Goal: Transaction & Acquisition: Purchase product/service

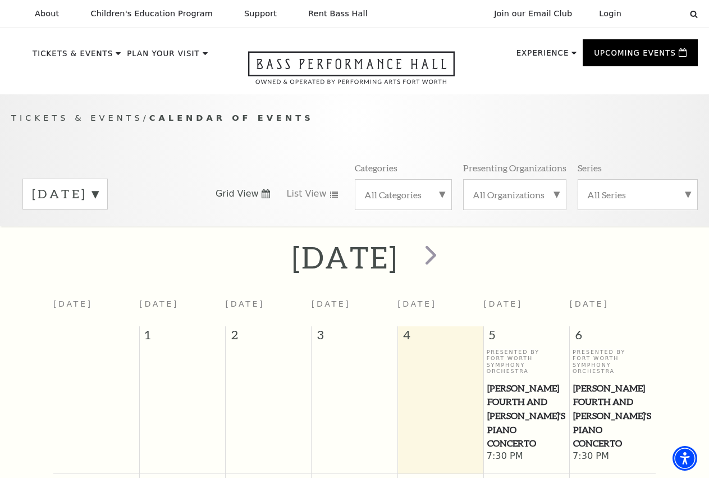
scroll to position [99, 0]
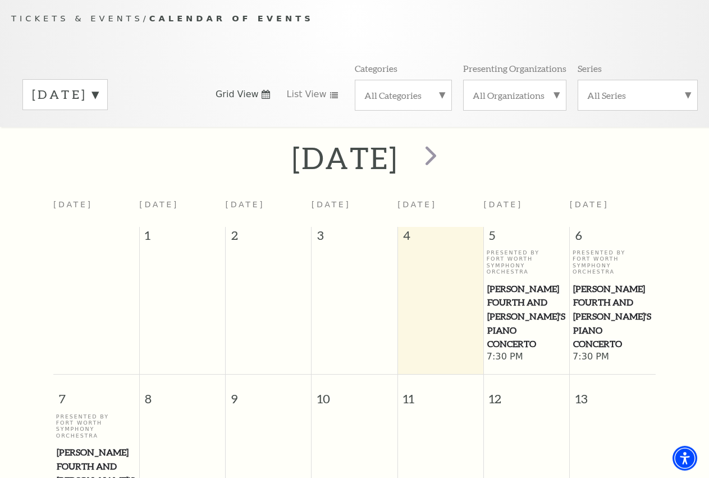
click at [98, 103] on label "September 2025" at bounding box center [65, 94] width 66 height 17
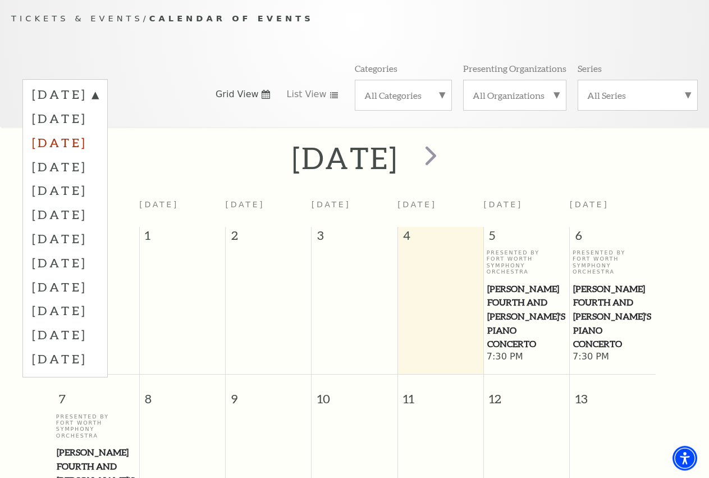
click at [98, 150] on label "November 2025" at bounding box center [65, 142] width 66 height 24
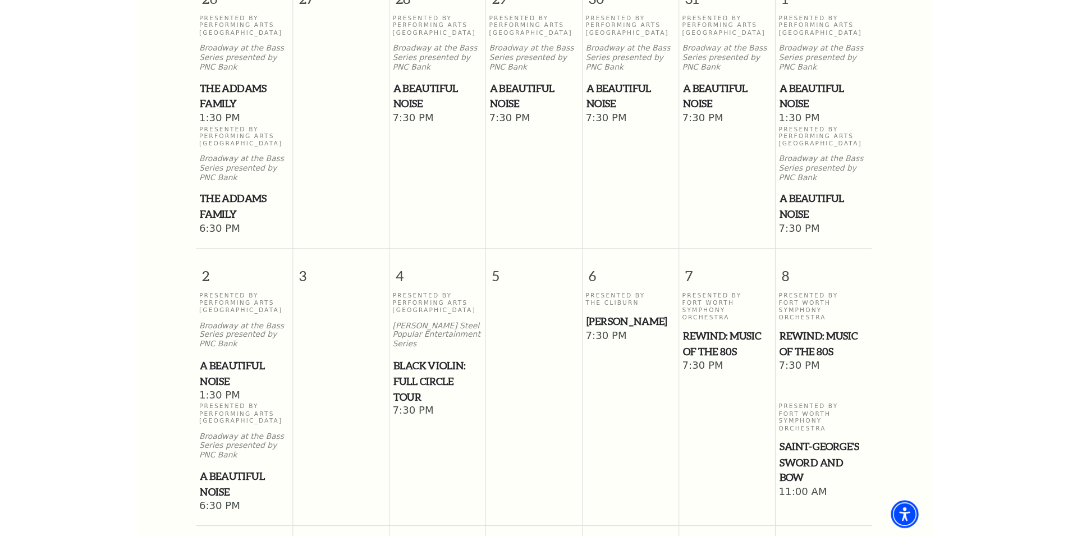
scroll to position [386, 0]
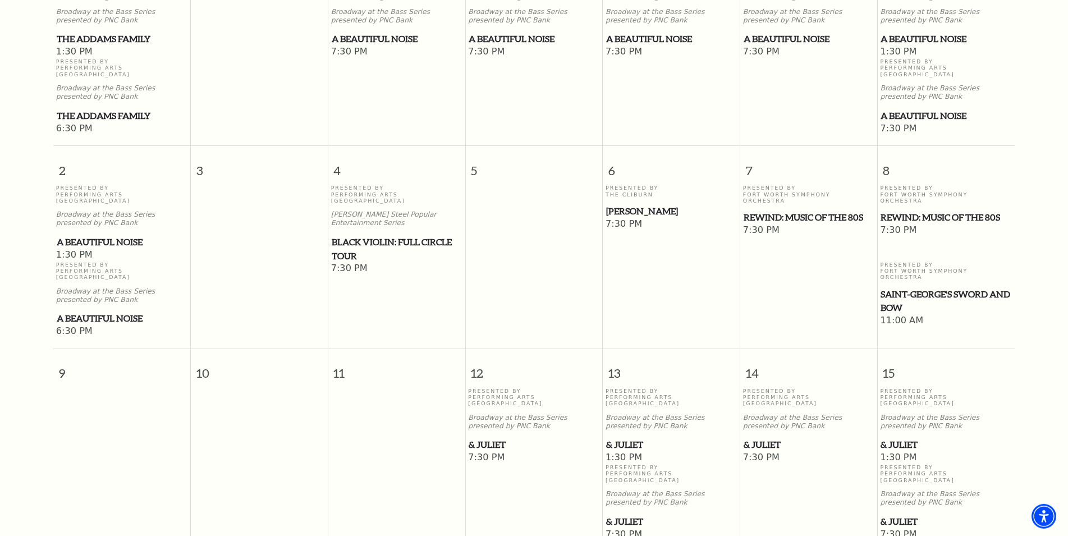
click at [136, 235] on span "A Beautiful Noise" at bounding box center [122, 242] width 131 height 14
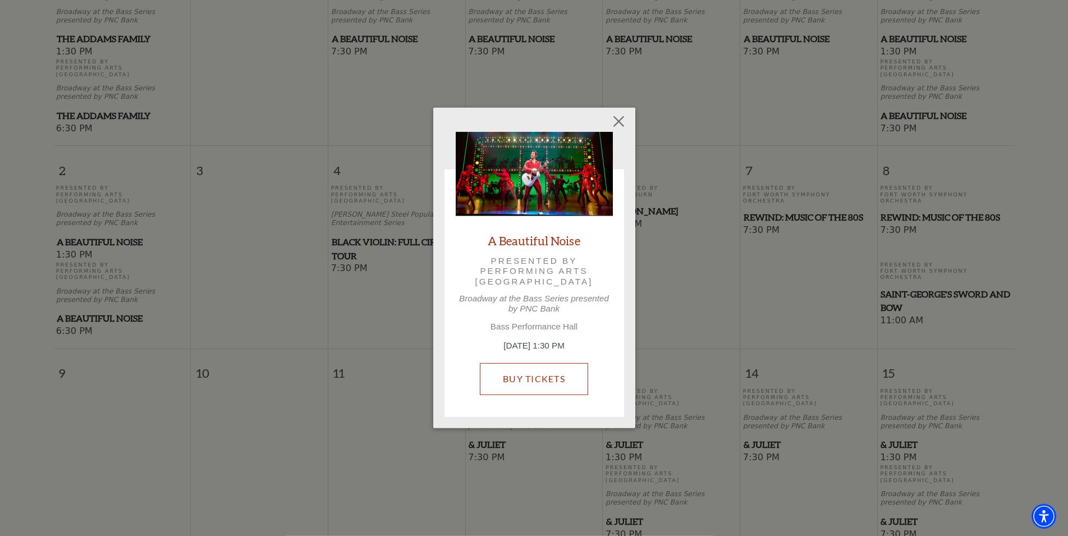
click at [556, 365] on link "Buy Tickets" at bounding box center [534, 378] width 108 height 31
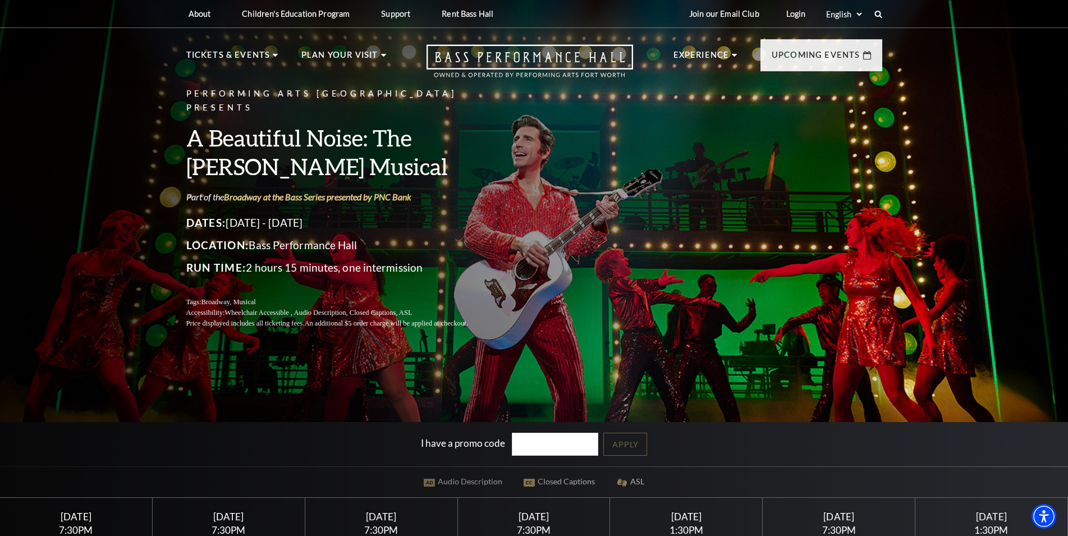
scroll to position [286, 0]
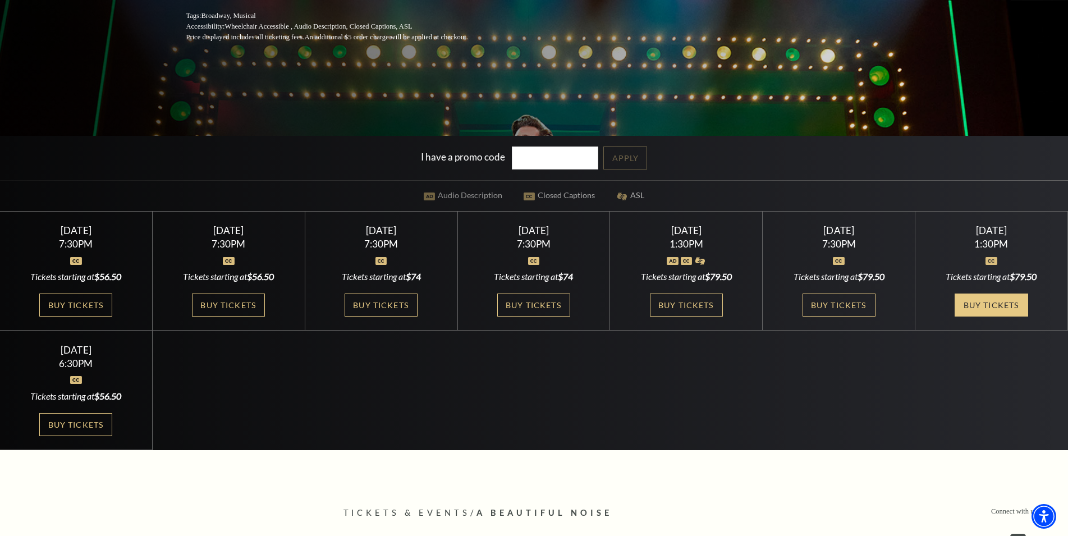
click at [985, 300] on link "Buy Tickets" at bounding box center [991, 305] width 73 height 23
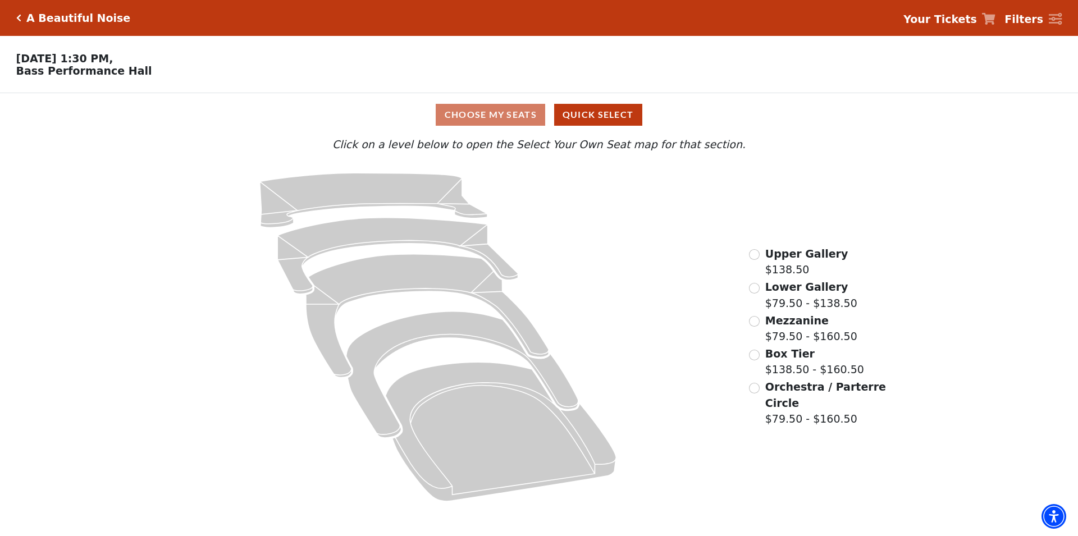
click at [795, 255] on span "Upper Gallery" at bounding box center [806, 254] width 83 height 12
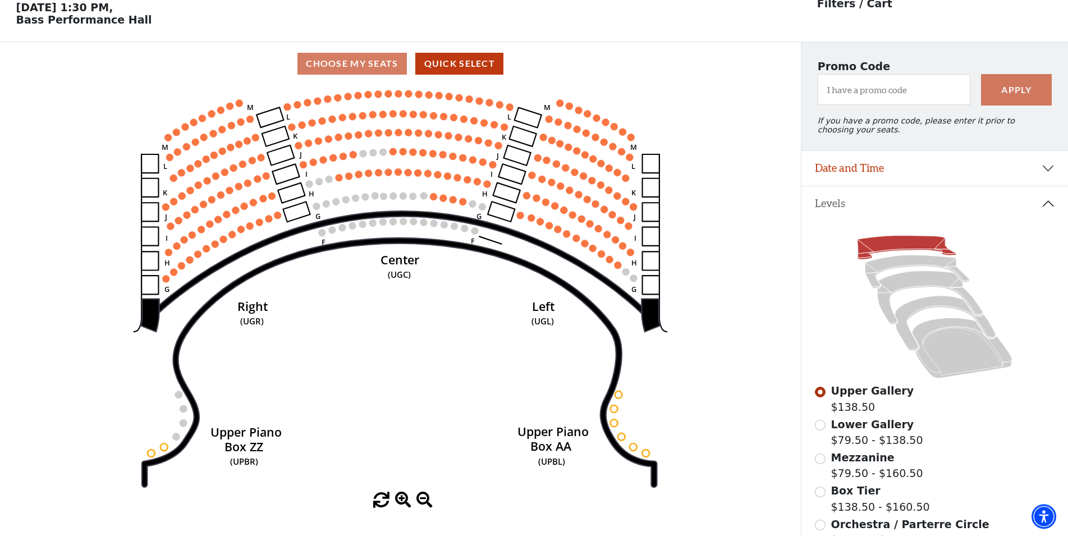
scroll to position [52, 0]
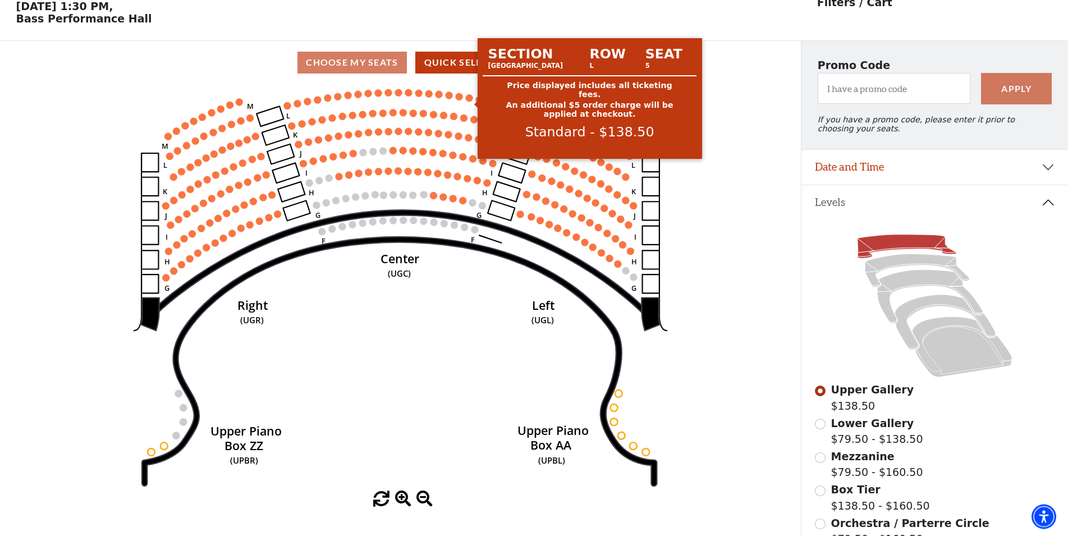
click at [470, 102] on circle at bounding box center [469, 97] width 7 height 7
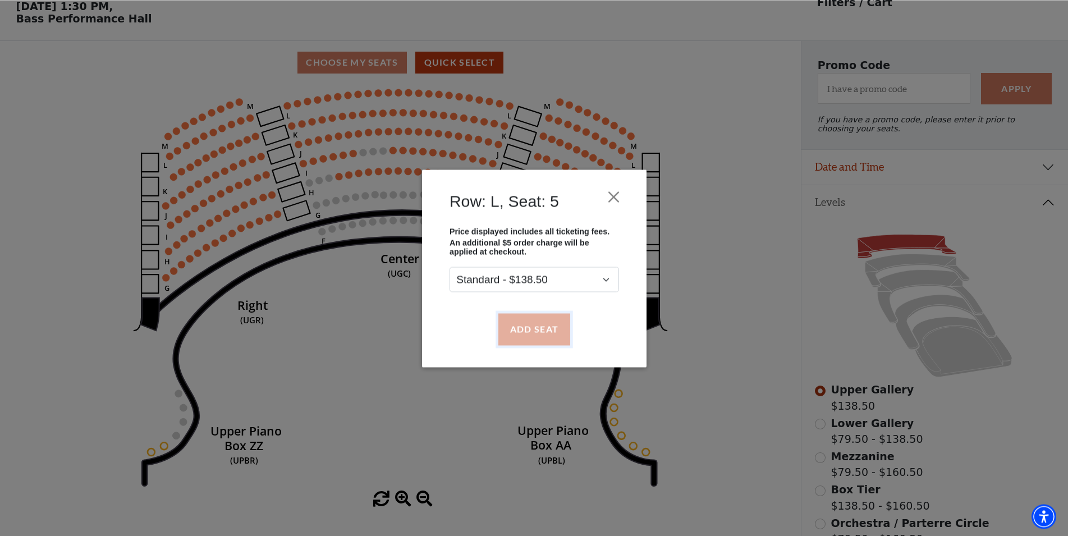
click at [513, 330] on button "Add Seat" at bounding box center [534, 328] width 72 height 31
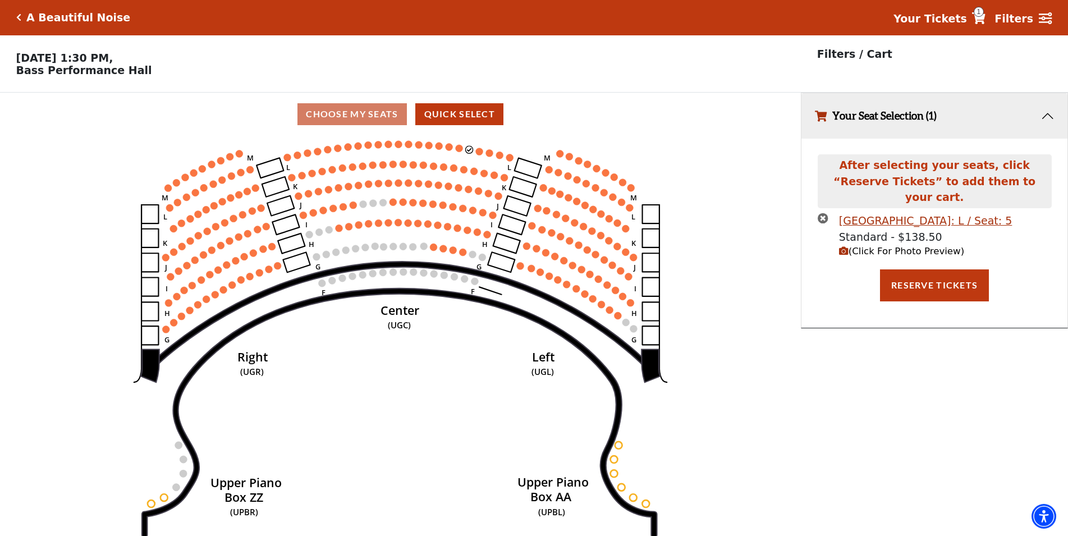
scroll to position [0, 0]
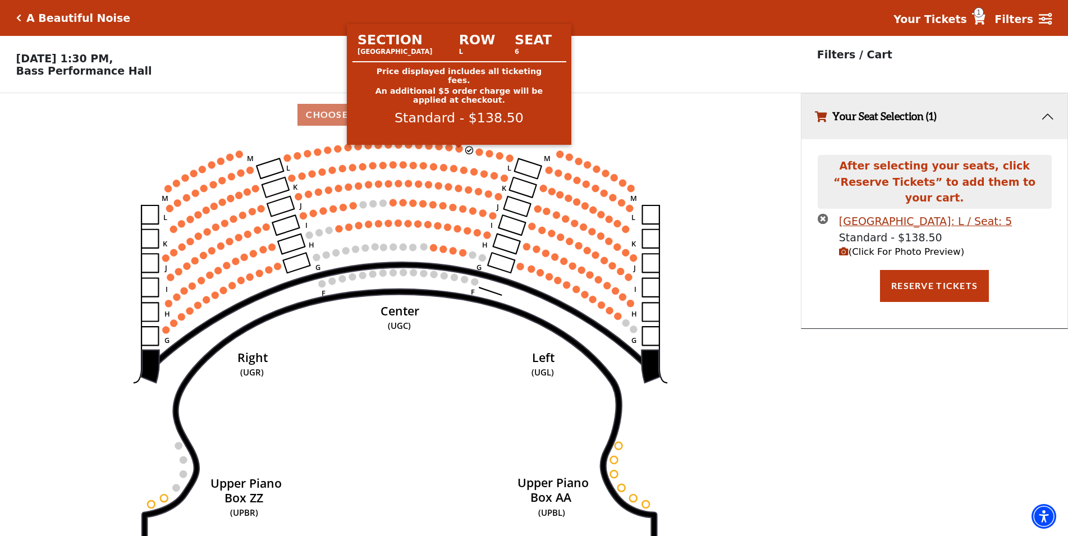
click at [476, 154] on icon "Center (UGC) Right (UGR) Left (UGL) Upper Piano Box ZZ (UPBR) Upper Piano Box A…" at bounding box center [400, 339] width 721 height 407
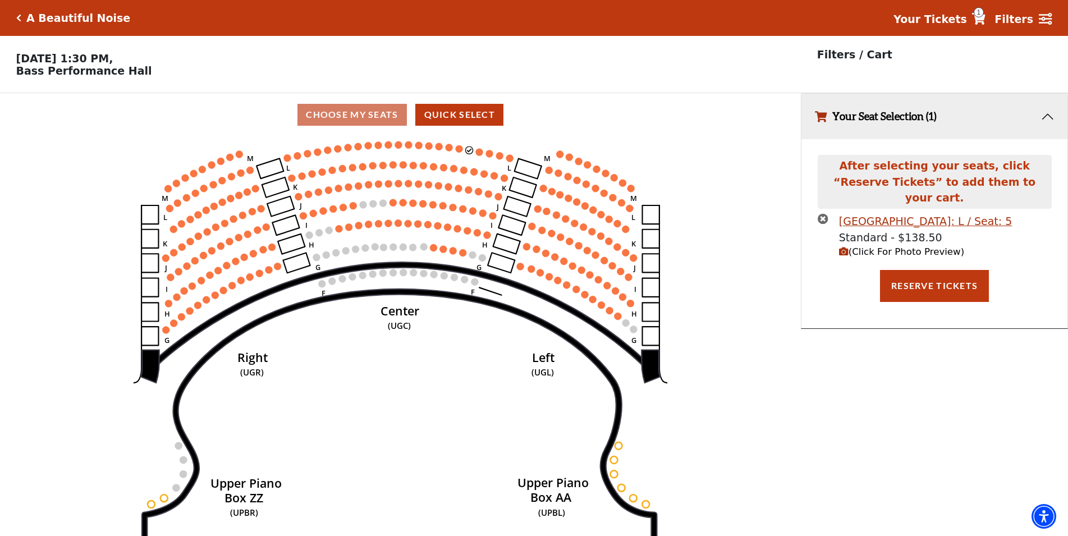
click at [474, 154] on icon "Center (UGC) Right (UGR) Left (UGL) Upper Piano Box ZZ (UPBR) Upper Piano Box A…" at bounding box center [400, 339] width 721 height 407
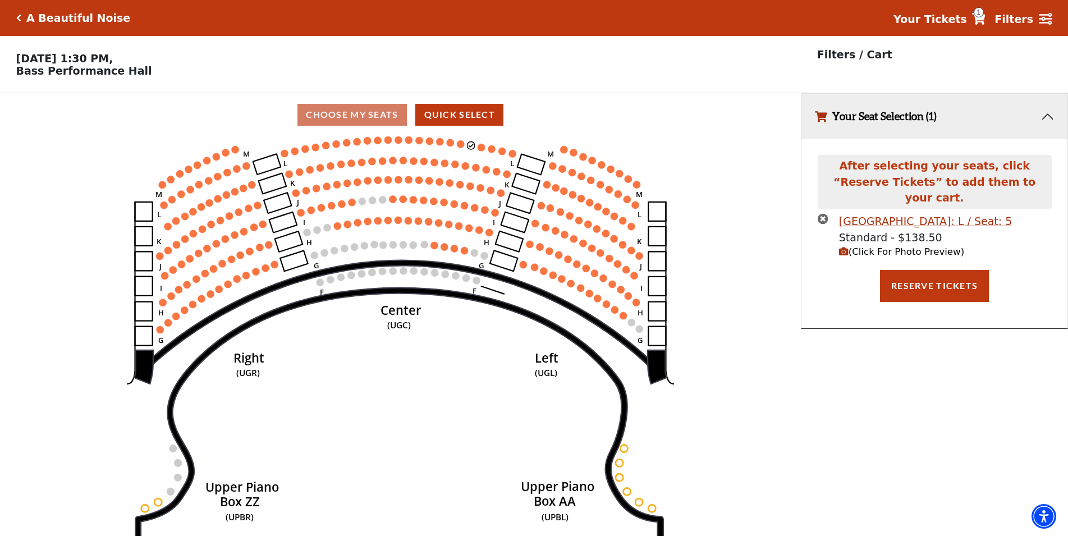
click at [468, 155] on icon "Center (UGC) Right (UGR) Left (UGL) Upper Piano Box ZZ (UPBR) Upper Piano Box A…" at bounding box center [400, 339] width 721 height 407
click at [473, 149] on circle at bounding box center [471, 144] width 7 height 7
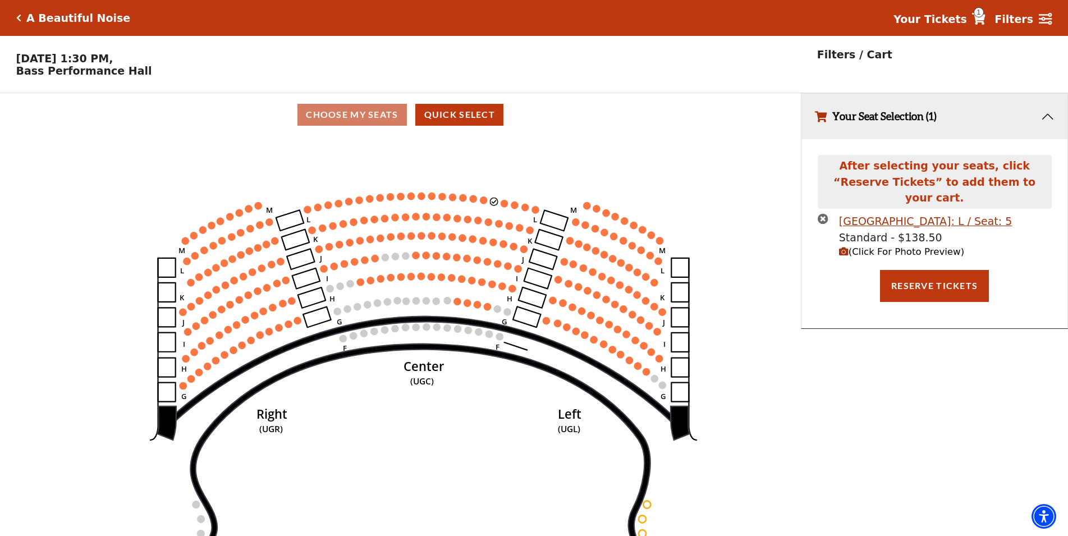
drag, startPoint x: 616, startPoint y: 144, endPoint x: 621, endPoint y: 258, distance: 114.6
click at [657, 259] on icon "Center (UGC) Right (UGR) Left (UGL) Upper Piano Box ZZ (UPBR) Upper Piano Box A…" at bounding box center [400, 339] width 721 height 407
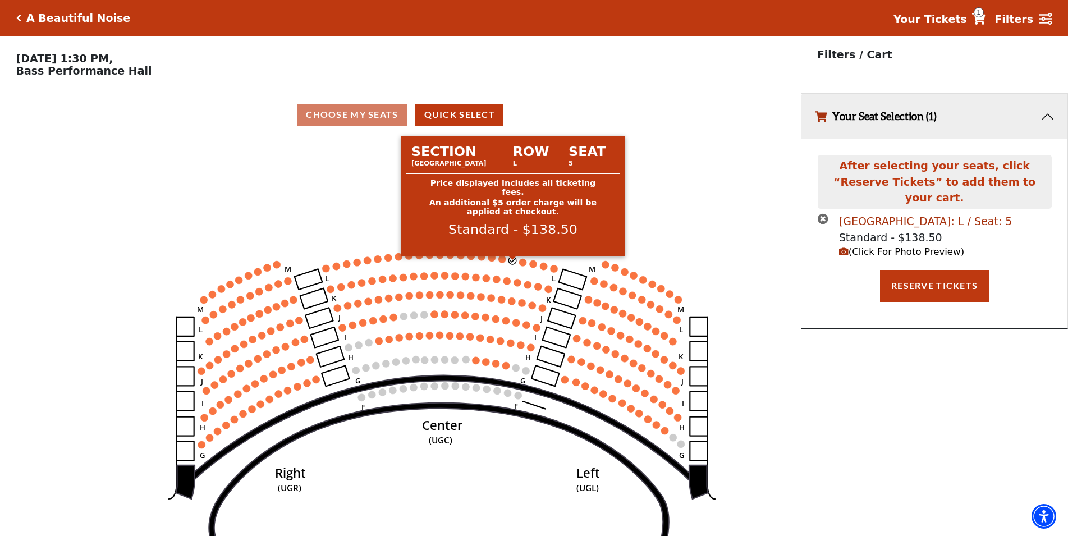
click at [515, 264] on circle at bounding box center [512, 260] width 7 height 7
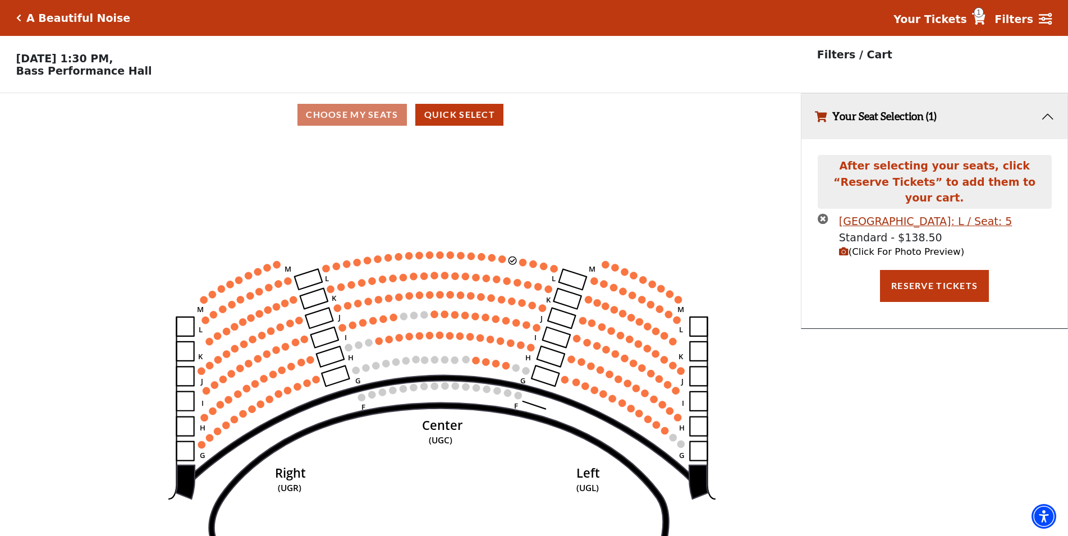
click at [819, 213] on div "Upper Gallery Center Row: L / Seat: 5 Standard - $138.50 (Click For Photo Previ…" at bounding box center [935, 241] width 250 height 57
click at [821, 213] on icon "times-circle" at bounding box center [823, 218] width 11 height 11
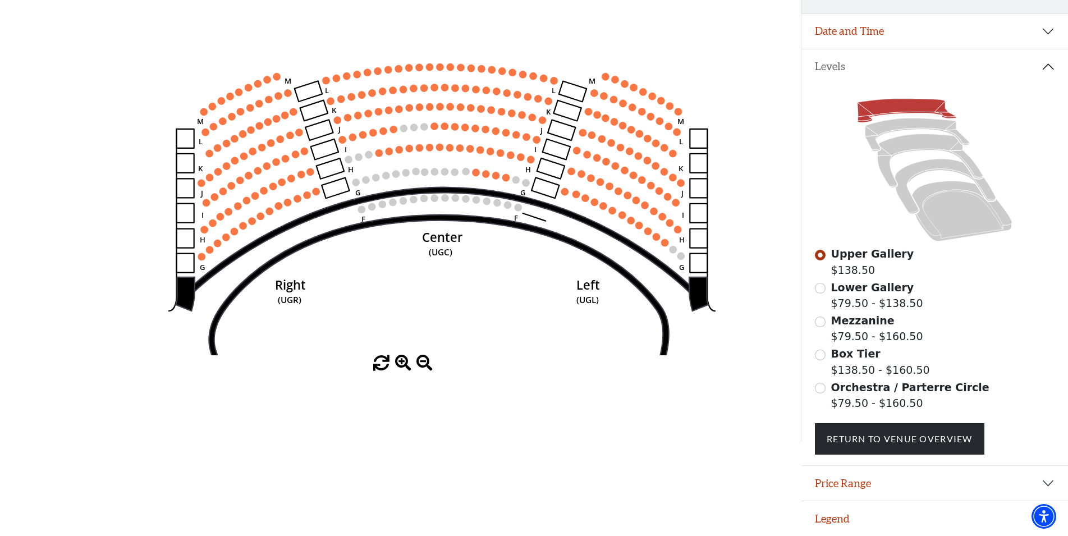
scroll to position [81, 0]
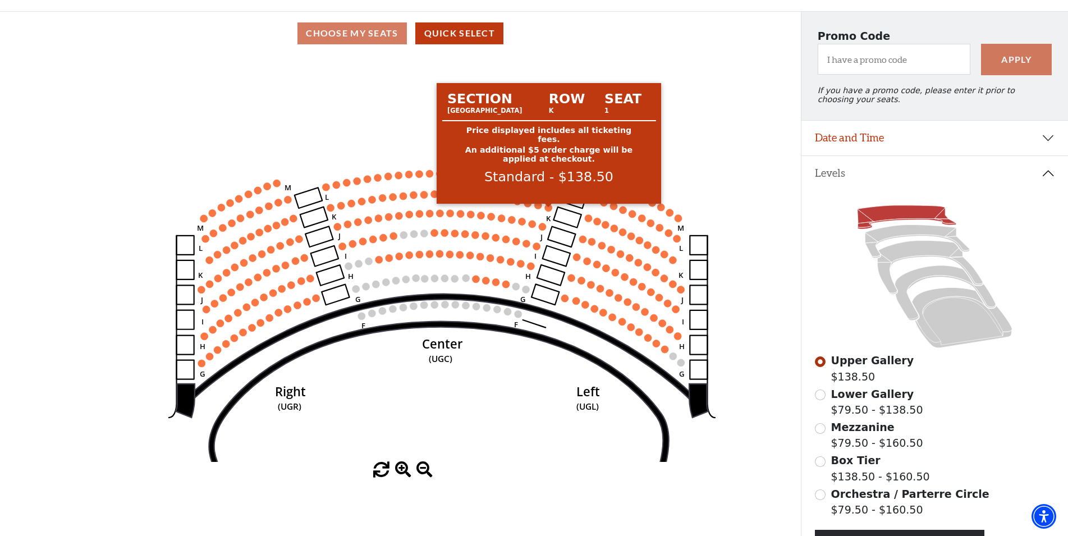
click at [546, 211] on circle at bounding box center [548, 207] width 7 height 7
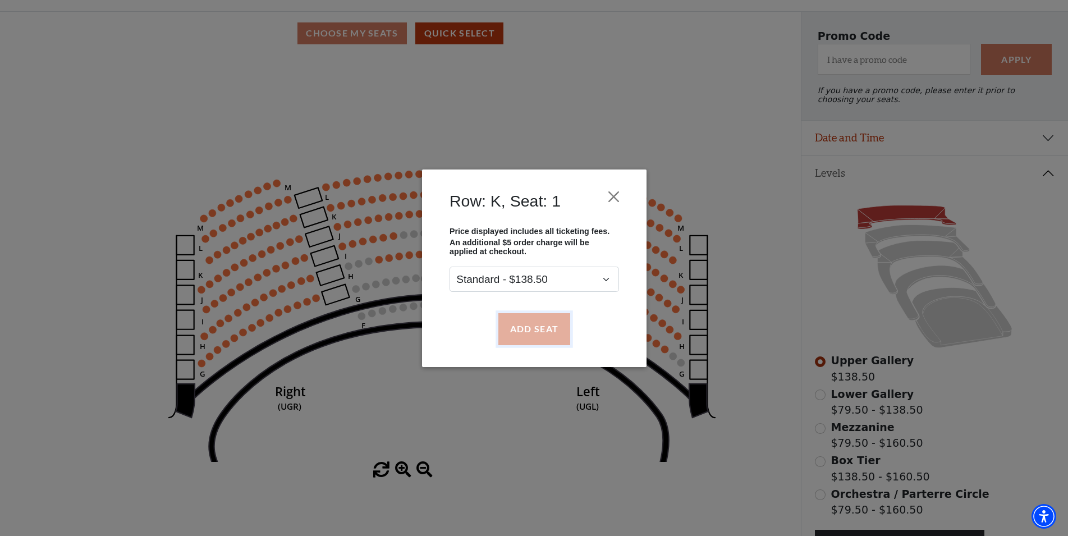
click at [536, 318] on button "Add Seat" at bounding box center [534, 328] width 72 height 31
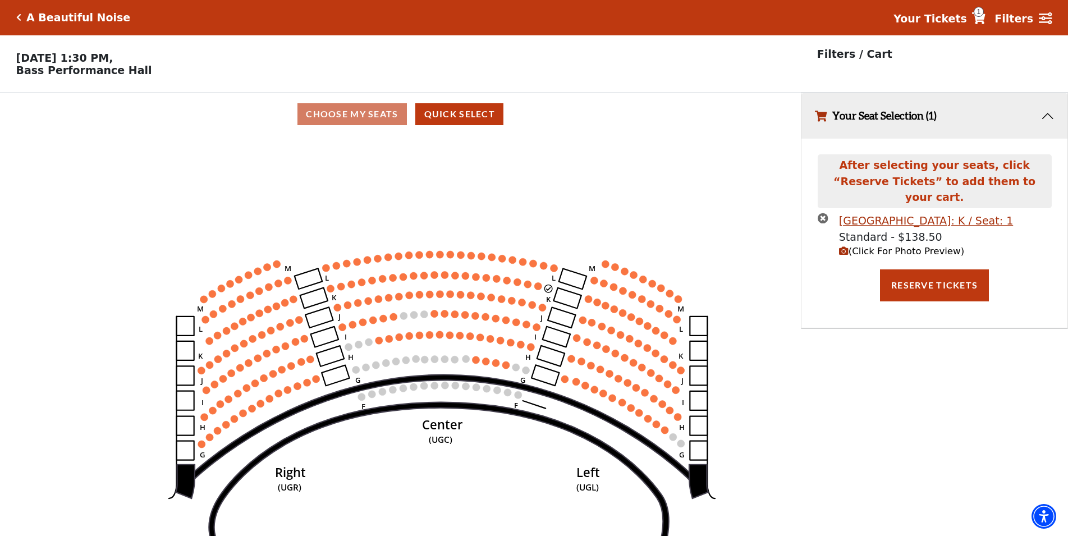
scroll to position [0, 0]
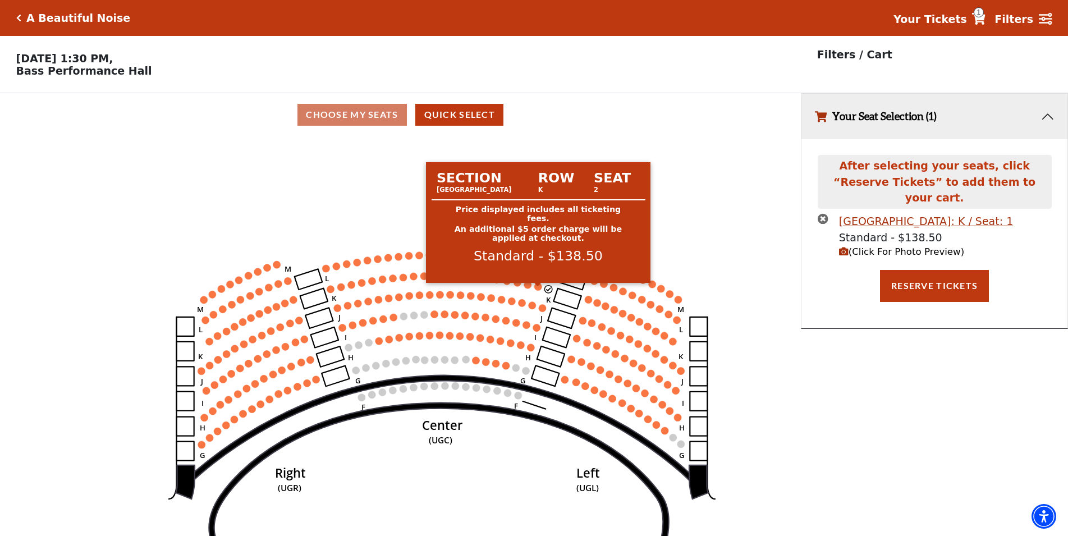
click at [536, 289] on circle at bounding box center [538, 286] width 7 height 7
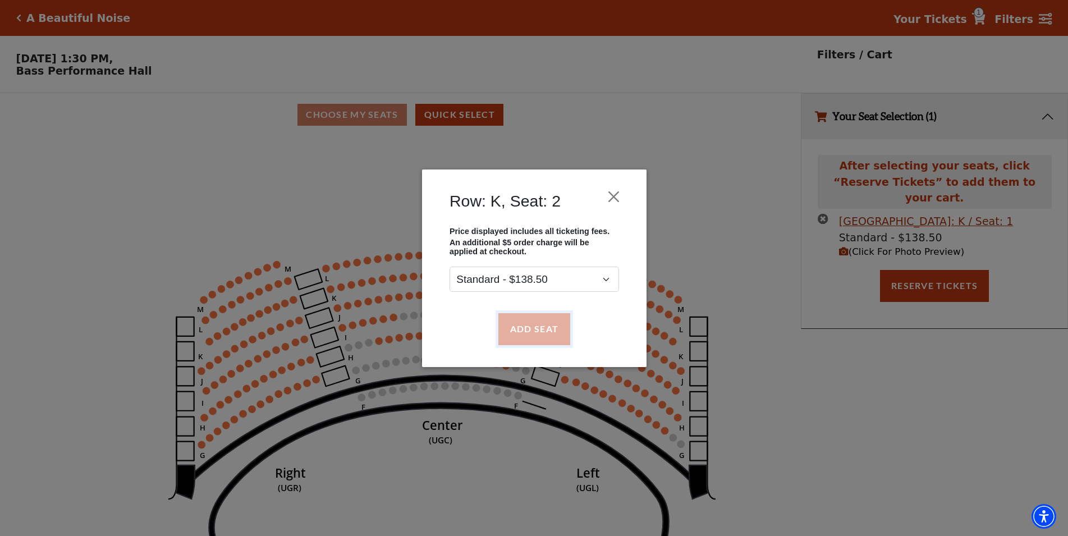
click at [544, 332] on button "Add Seat" at bounding box center [534, 328] width 72 height 31
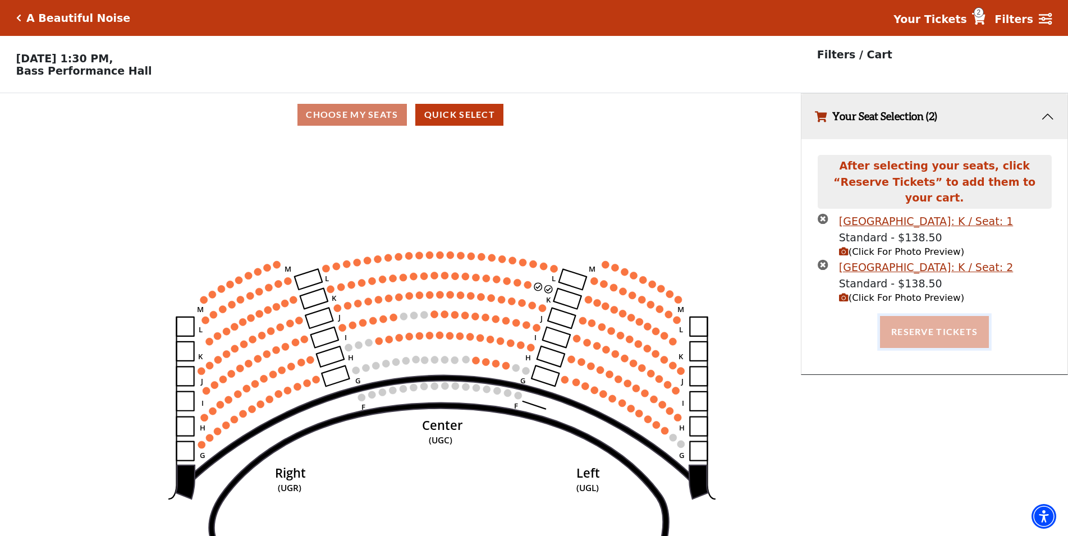
click at [922, 319] on button "Reserve Tickets" at bounding box center [934, 331] width 109 height 31
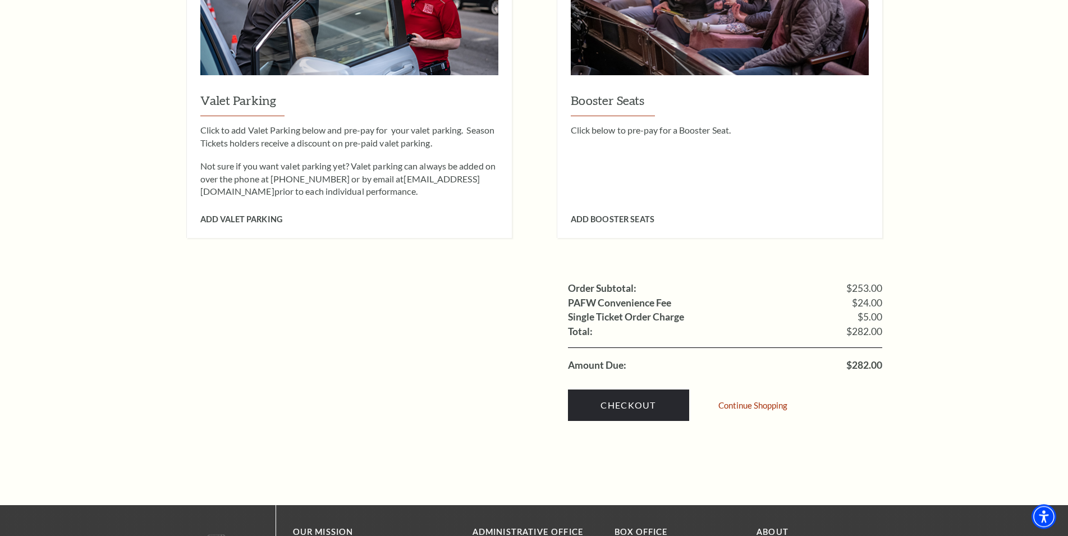
scroll to position [916, 0]
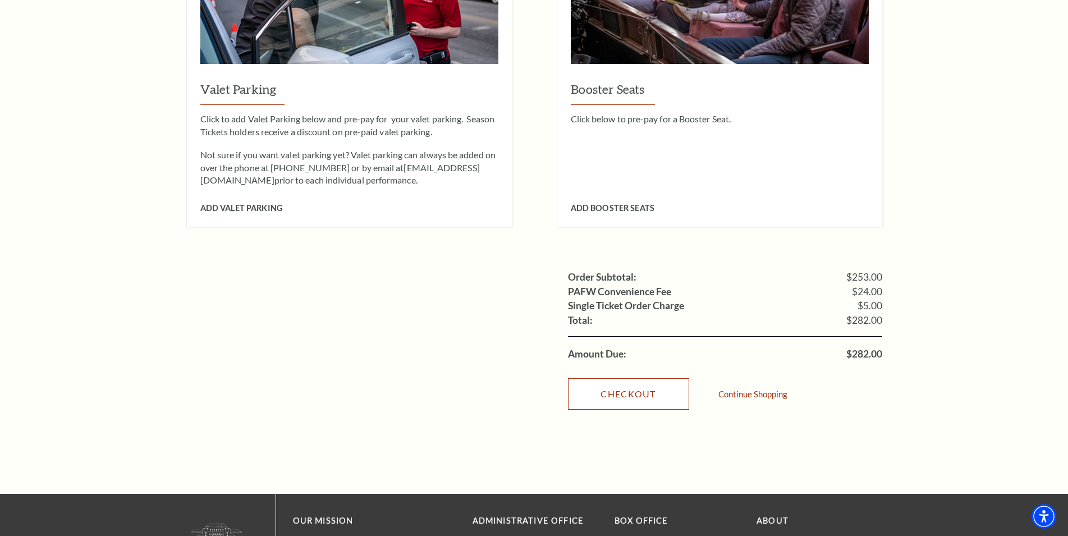
click at [641, 379] on link "Checkout" at bounding box center [628, 393] width 121 height 31
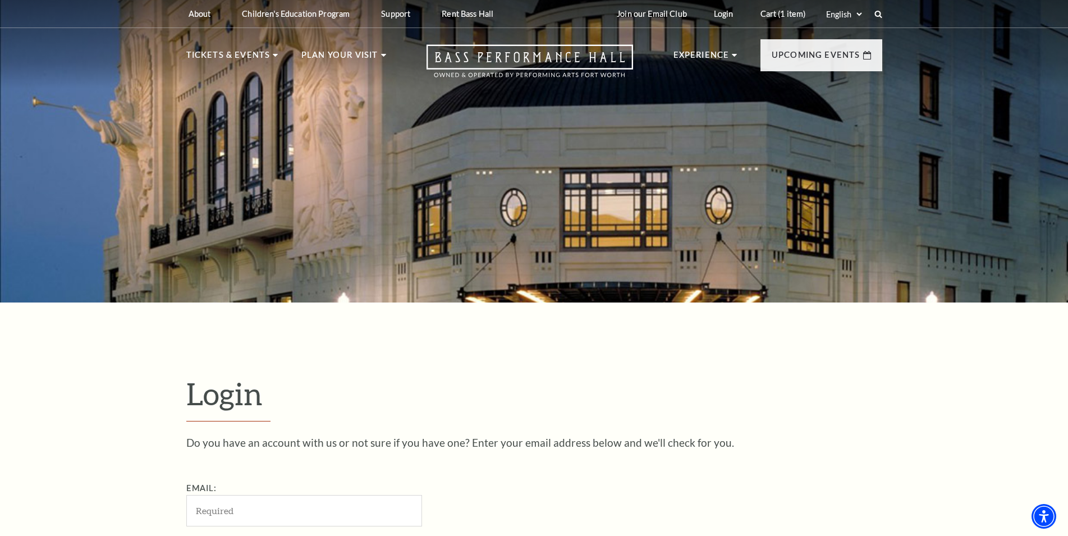
scroll to position [376, 0]
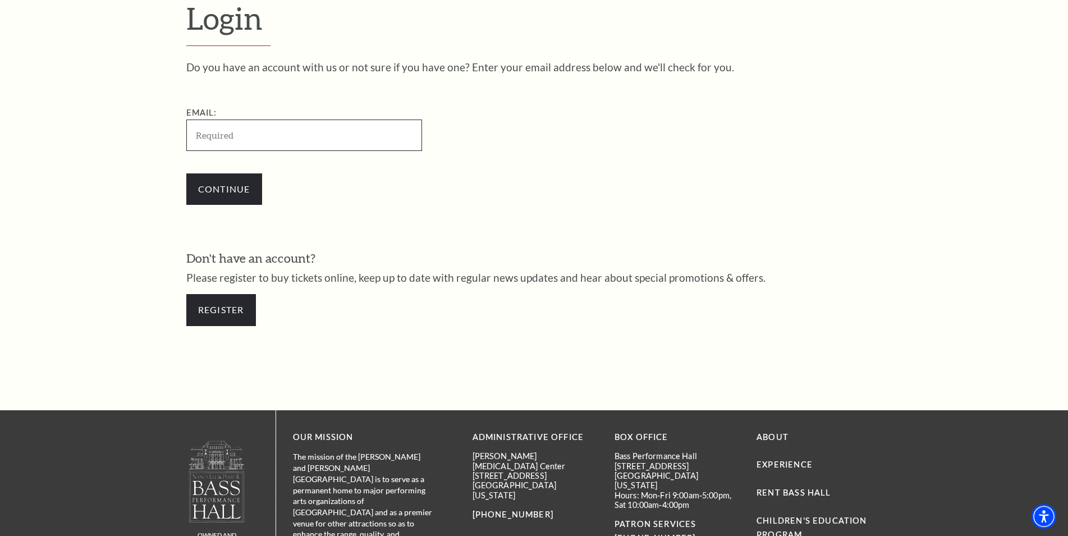
click at [293, 129] on input "Email:" at bounding box center [304, 135] width 236 height 31
click at [276, 137] on input "Email:" at bounding box center [304, 135] width 236 height 31
paste input "holdermilton31@gmail.com"
type input "holdermilton31@gmail.com"
click at [221, 192] on input "Continue" at bounding box center [224, 188] width 76 height 31
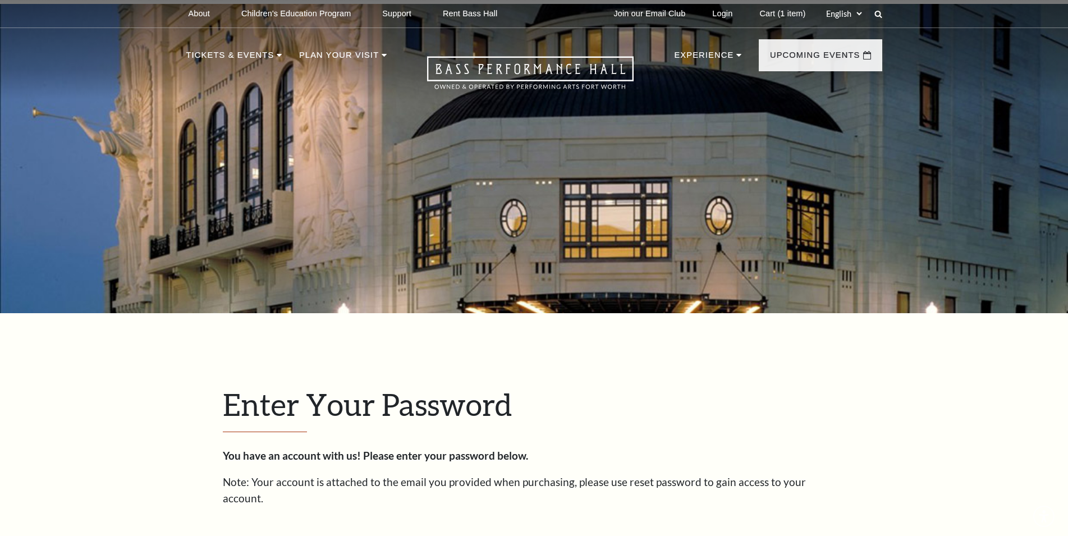
scroll to position [386, 0]
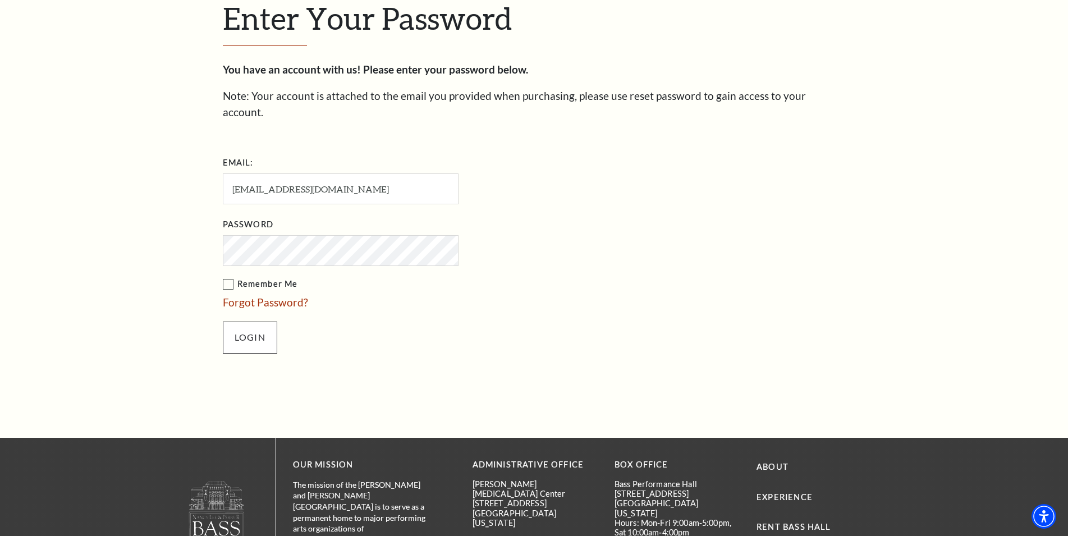
click at [261, 353] on div "Enter Your Password You have an account with us! Please enter your password bel…" at bounding box center [534, 182] width 640 height 511
click at [257, 333] on input "Login" at bounding box center [250, 337] width 54 height 31
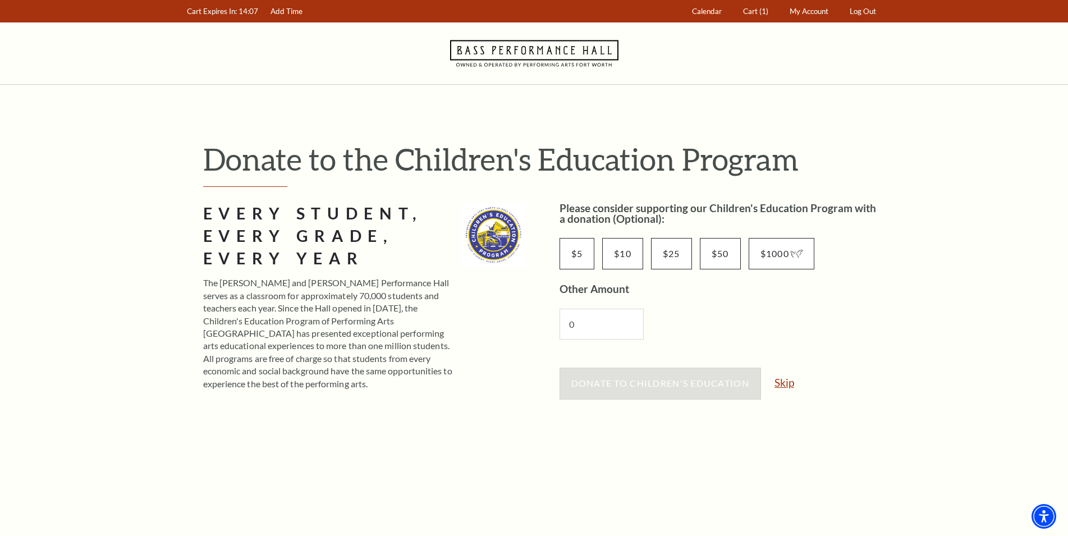
click at [783, 379] on link "Skip" at bounding box center [785, 382] width 20 height 11
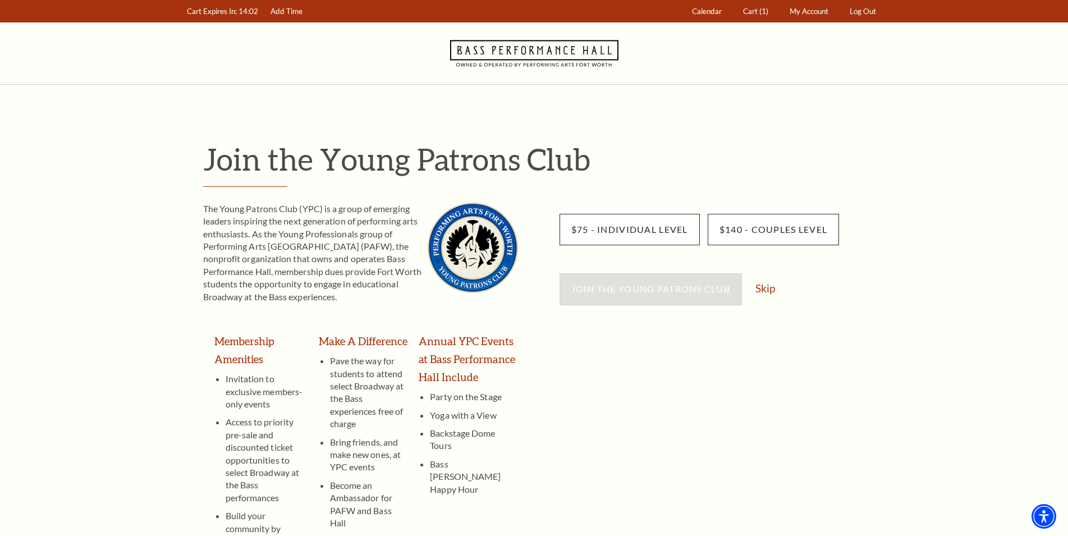
click at [762, 296] on div "Join the Young Patrons Club Skip" at bounding box center [721, 294] width 323 height 43
click at [762, 287] on link "Skip" at bounding box center [766, 288] width 20 height 11
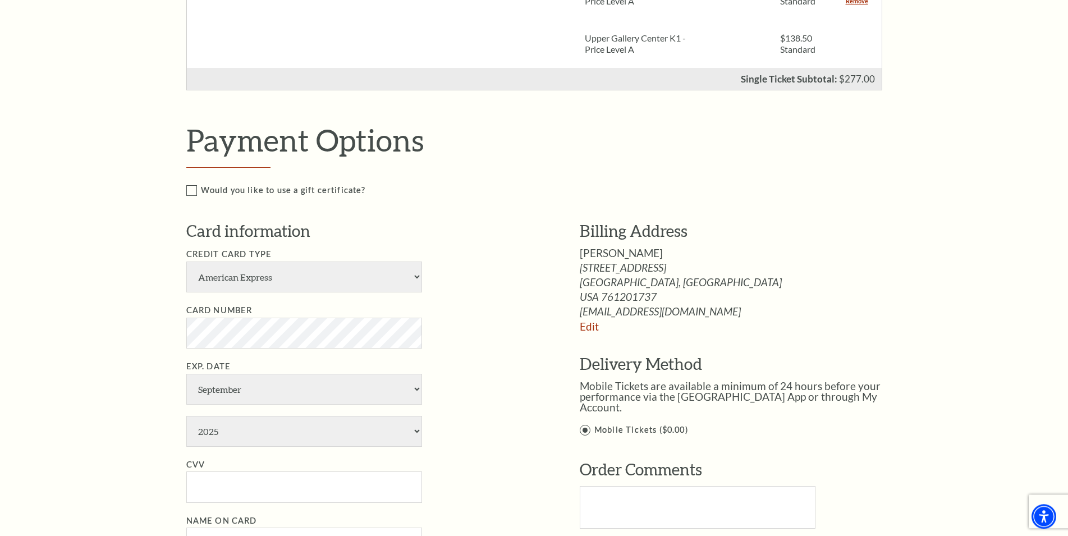
scroll to position [515, 0]
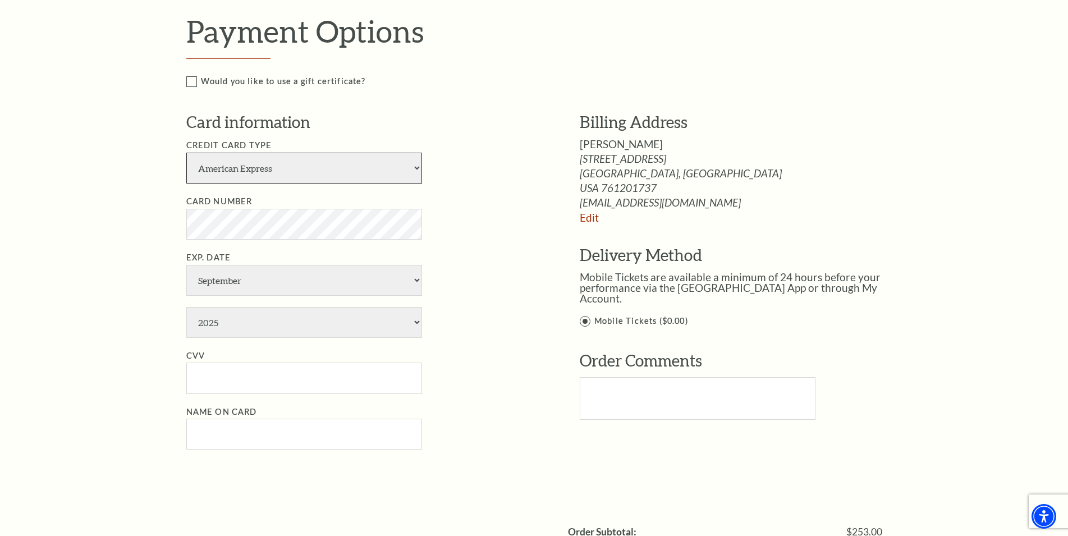
click at [186, 153] on select "American Express Visa Master Card Discover" at bounding box center [304, 168] width 236 height 31
select select "24"
click option "Visa" at bounding box center [0, 0] width 0 height 0
click at [233, 203] on label "Card Number" at bounding box center [219, 201] width 66 height 10
click at [226, 208] on li "Card Number" at bounding box center [366, 217] width 360 height 45
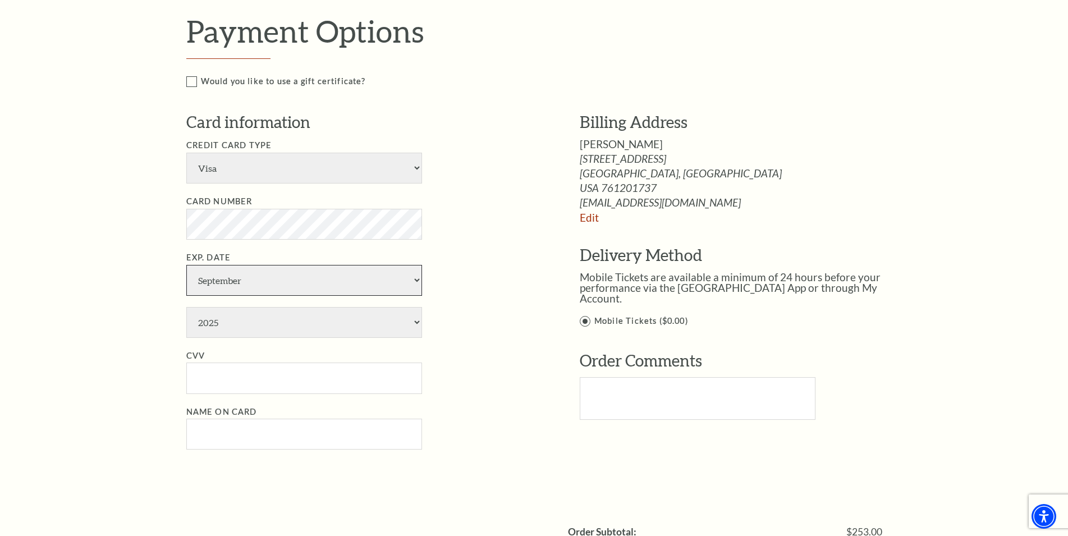
click at [186, 265] on select "January February March April May June July August September October November De…" at bounding box center [304, 280] width 236 height 31
select select "7"
click option "July" at bounding box center [0, 0] width 0 height 0
click at [186, 307] on select "2025 2026 2027 2028 2029 2030 2031 2032 2033 2034" at bounding box center [304, 322] width 236 height 31
select select "2030"
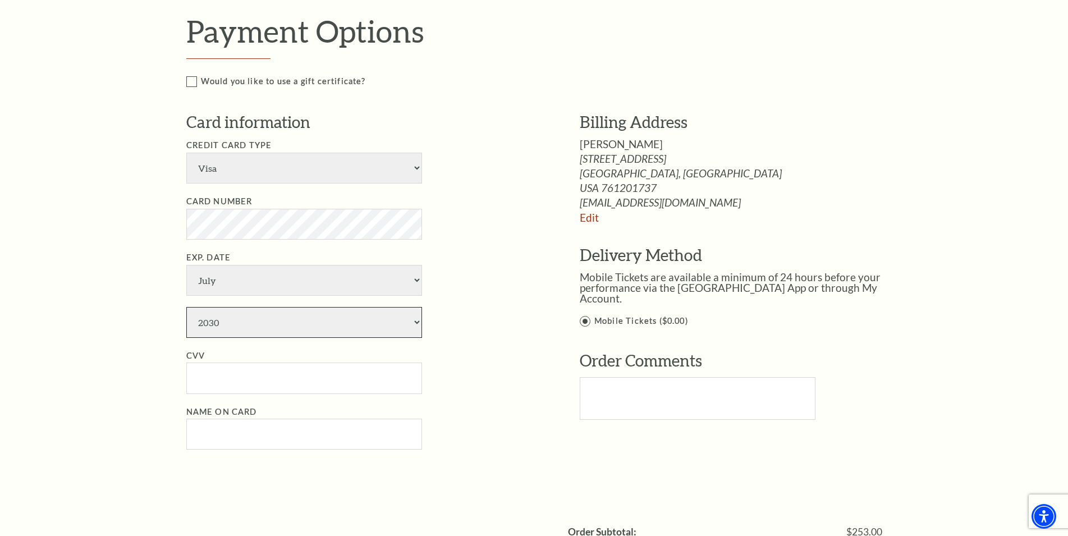
click option "2030" at bounding box center [0, 0] width 0 height 0
click at [239, 365] on input "CVV" at bounding box center [304, 378] width 236 height 31
type input "646"
click at [176, 433] on div "Payment Header Checkout / Payment Complete Purchase Single Ticket Show Details …" at bounding box center [534, 206] width 719 height 1274
click at [199, 433] on input "Name on Card" at bounding box center [304, 434] width 236 height 31
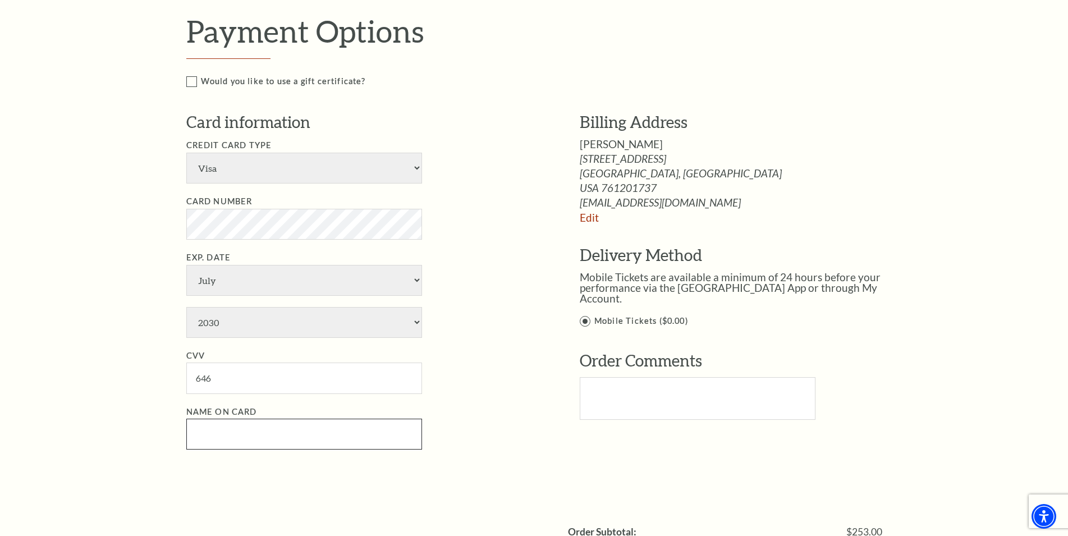
paste input "James Allen"
type input "James Allen"
click at [533, 427] on li "Name on Card James Allen" at bounding box center [366, 427] width 360 height 45
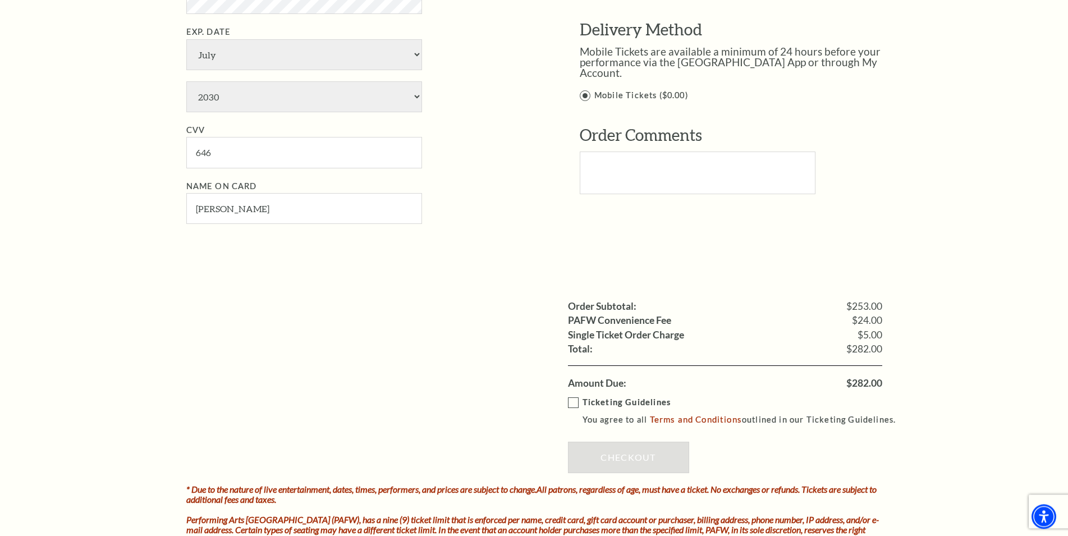
scroll to position [744, 0]
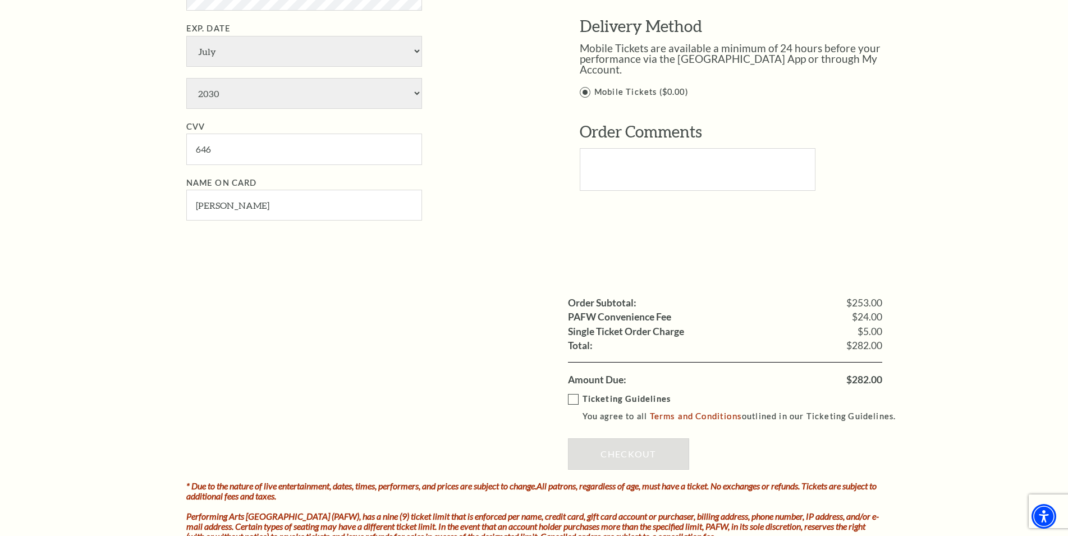
click at [583, 400] on strong "Ticketing Guidelines" at bounding box center [627, 399] width 88 height 10
click at [0, 0] on input "Ticketing Guidelines You agree to all Terms and Conditions outlined in our Tick…" at bounding box center [0, 0] width 0 height 0
click at [570, 396] on label "Ticketing Guidelines You agree to all Terms and Conditions outlined in our Tick…" at bounding box center [737, 407] width 339 height 31
click at [0, 0] on input "Ticketing Guidelines You agree to all Terms and Conditions outlined in our Tick…" at bounding box center [0, 0] width 0 height 0
click at [574, 397] on label "Ticketing Guidelines You agree to all Terms and Conditions outlined in our Tick…" at bounding box center [737, 407] width 339 height 31
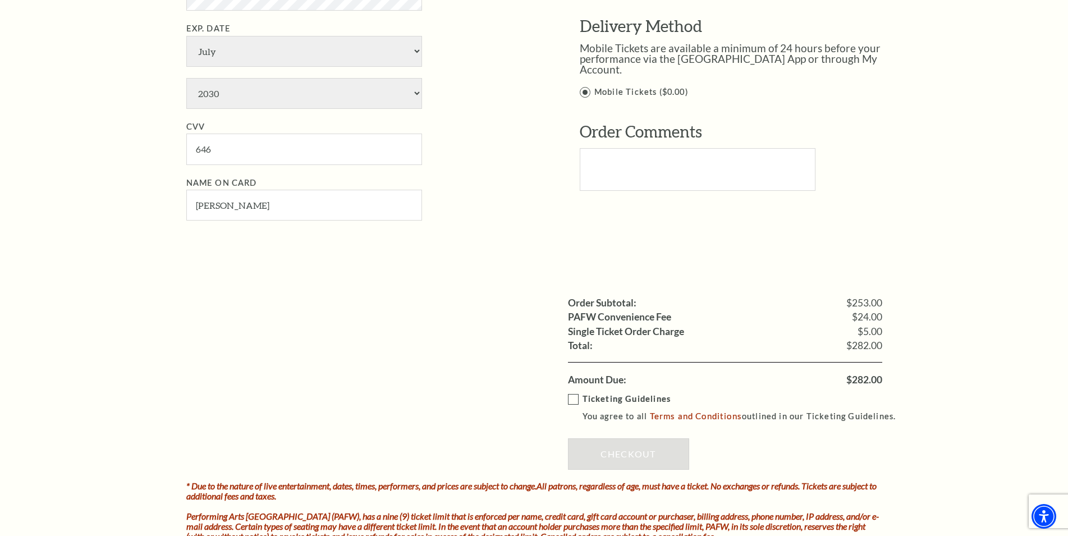
click at [0, 0] on input "Ticketing Guidelines You agree to all Terms and Conditions outlined in our Tick…" at bounding box center [0, 0] width 0 height 0
click at [629, 445] on link "Checkout" at bounding box center [628, 453] width 121 height 31
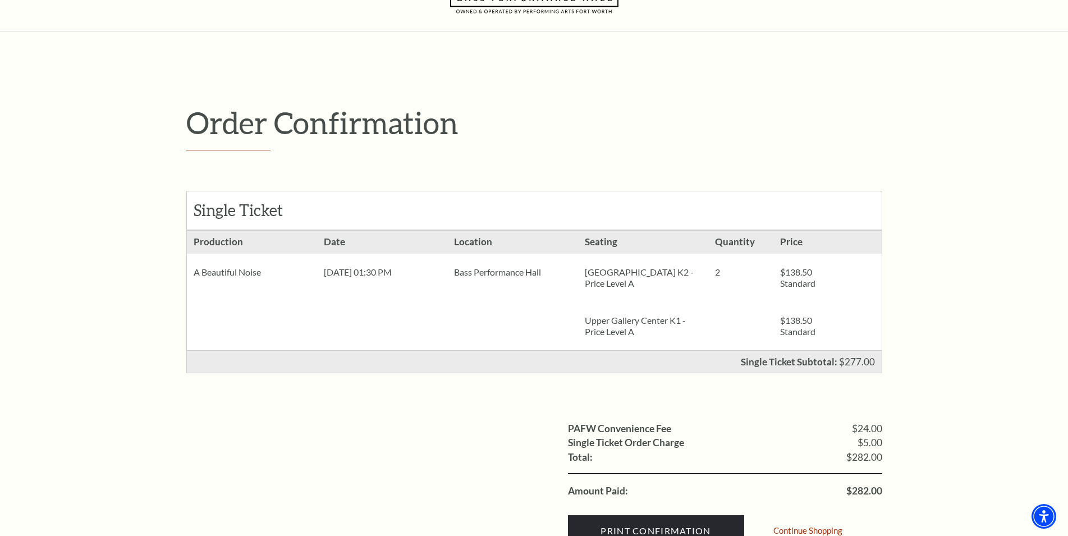
scroll to position [115, 0]
